Goal: Information Seeking & Learning: Learn about a topic

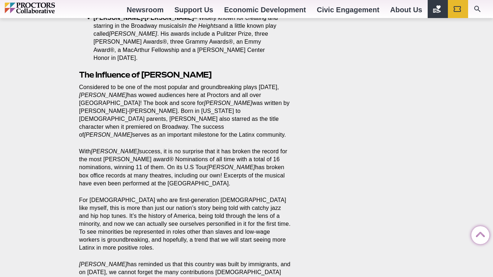
scroll to position [604, 0]
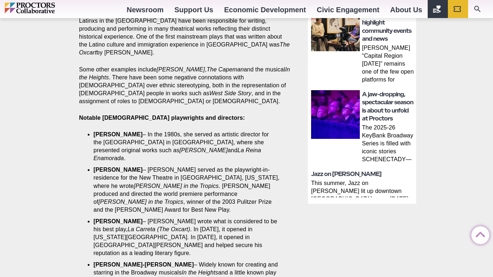
scroll to position [352, 0]
